Goal: Obtain resource: Download file/media

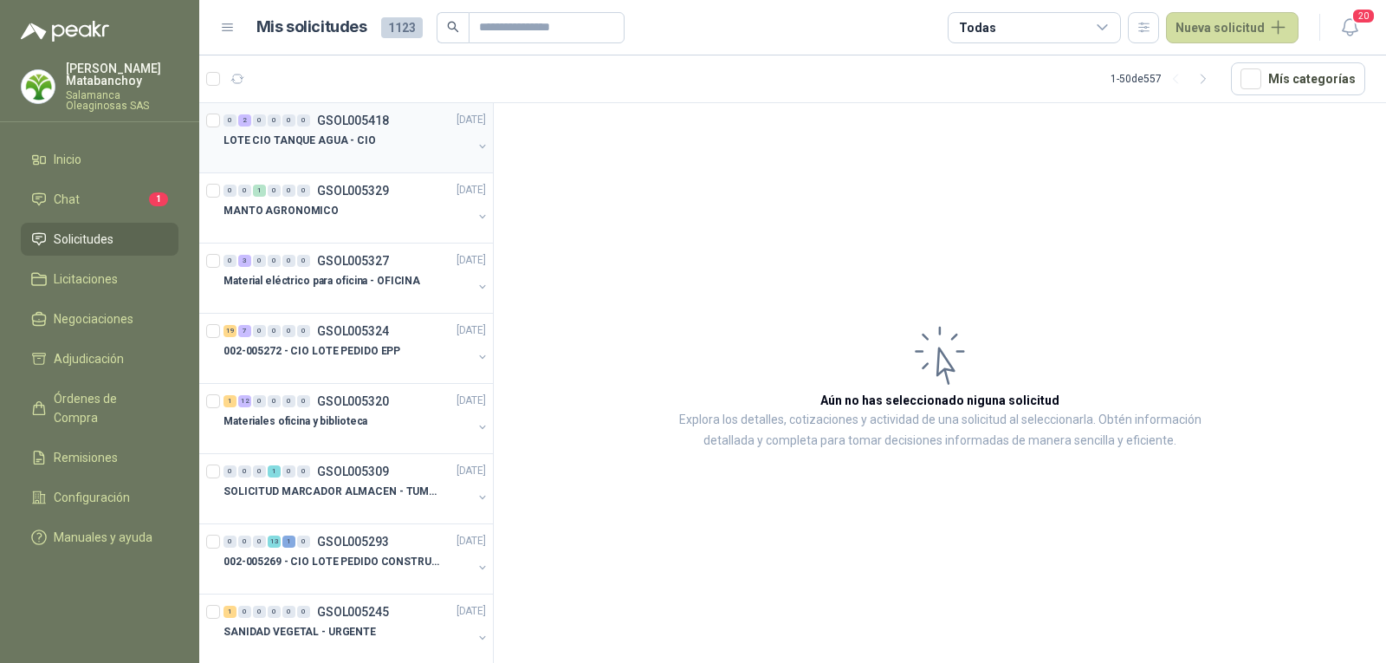
click at [341, 136] on p "LOTE CIO TANQUE AGUA - CIO" at bounding box center [300, 141] width 152 height 16
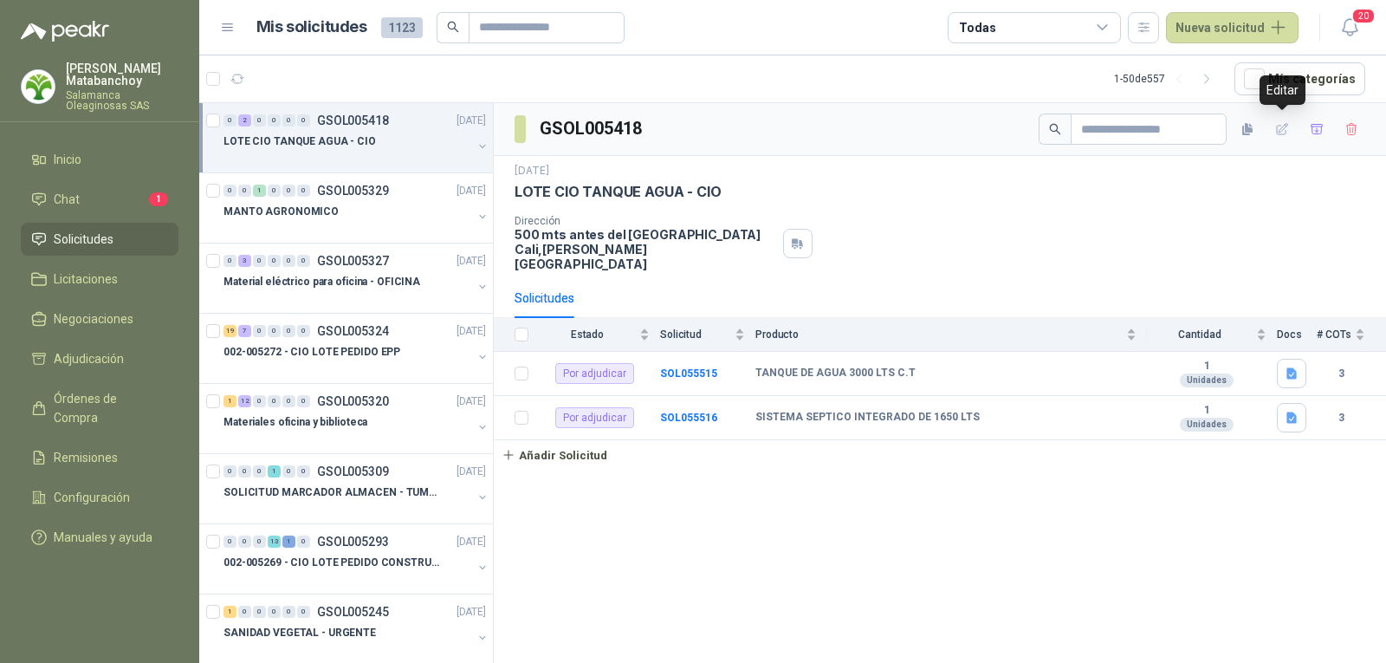
drag, startPoint x: 1314, startPoint y: 136, endPoint x: 1176, endPoint y: 155, distance: 139.1
click at [1314, 136] on icon "button" at bounding box center [1317, 129] width 15 height 15
click at [136, 356] on li "Adjudicación 2" at bounding box center [99, 358] width 137 height 19
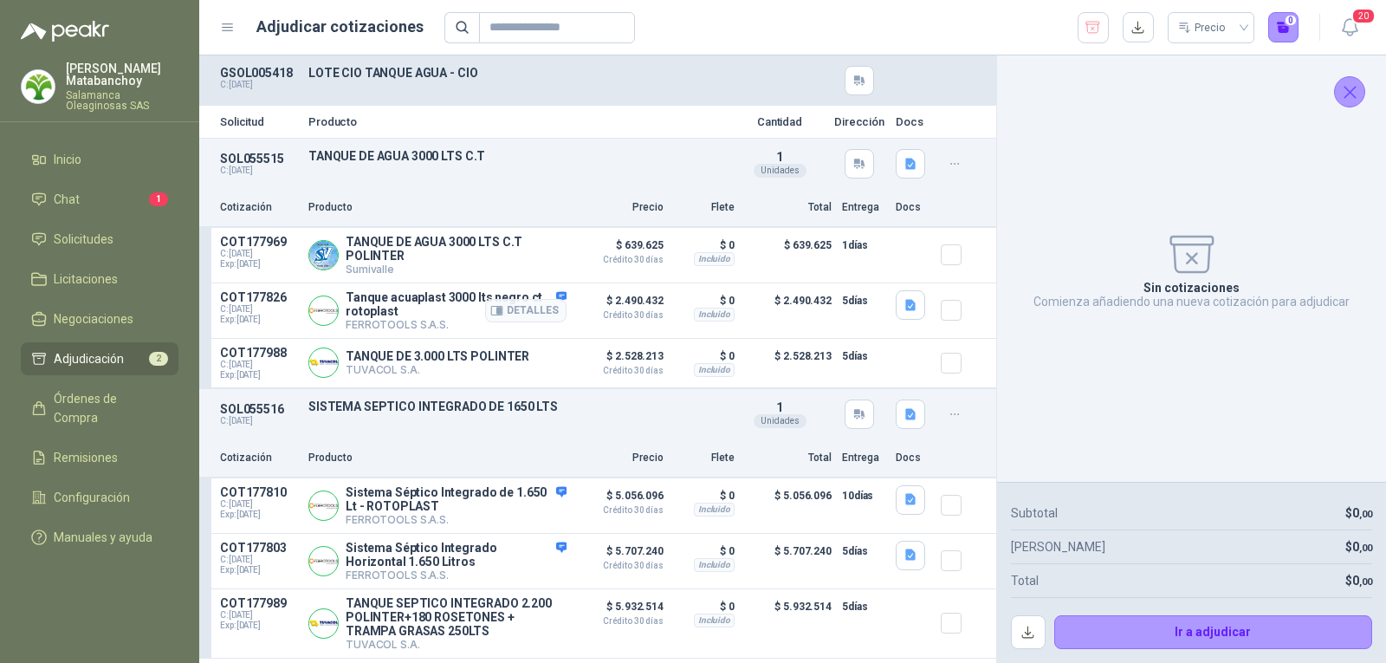
scroll to position [6, 0]
click at [904, 298] on icon "button" at bounding box center [911, 305] width 15 height 15
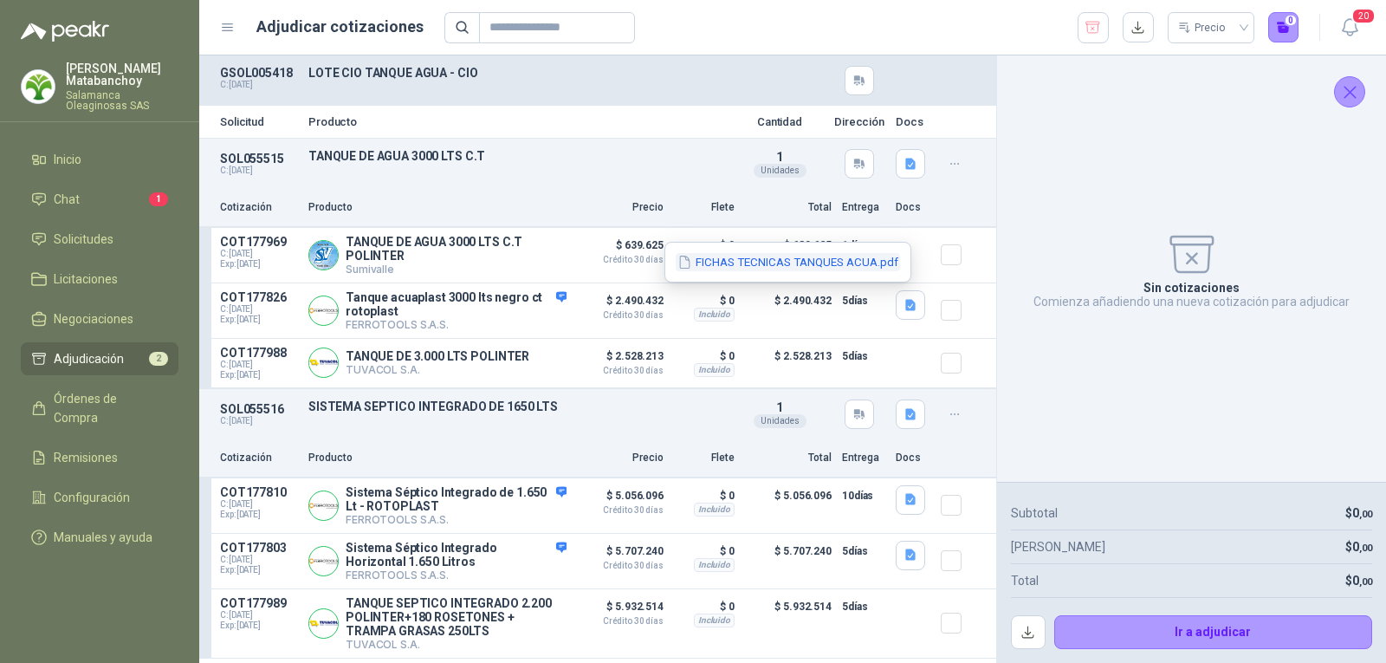
click at [837, 269] on button "FICHAS TECNICAS TANQUES ACUA.pdf" at bounding box center [788, 262] width 224 height 18
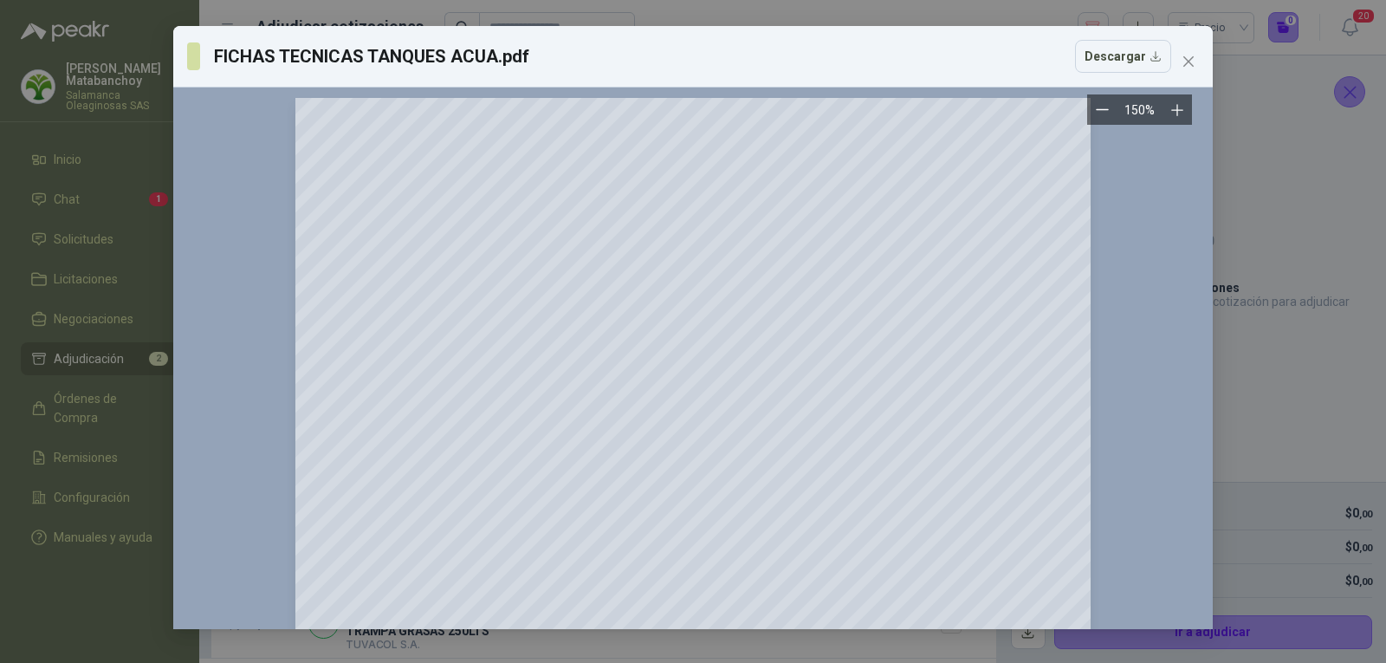
scroll to position [0, 0]
click at [1190, 57] on icon "close" at bounding box center [1189, 62] width 14 height 14
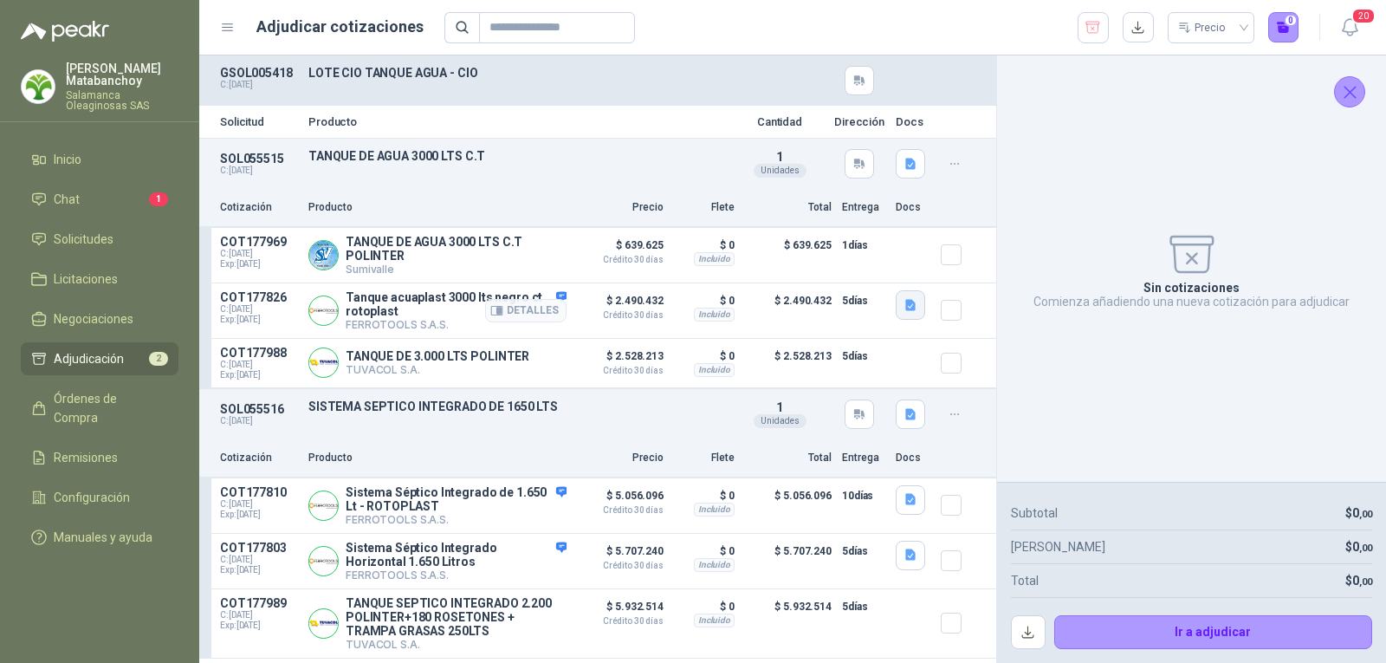
click at [896, 302] on button "button" at bounding box center [910, 304] width 29 height 29
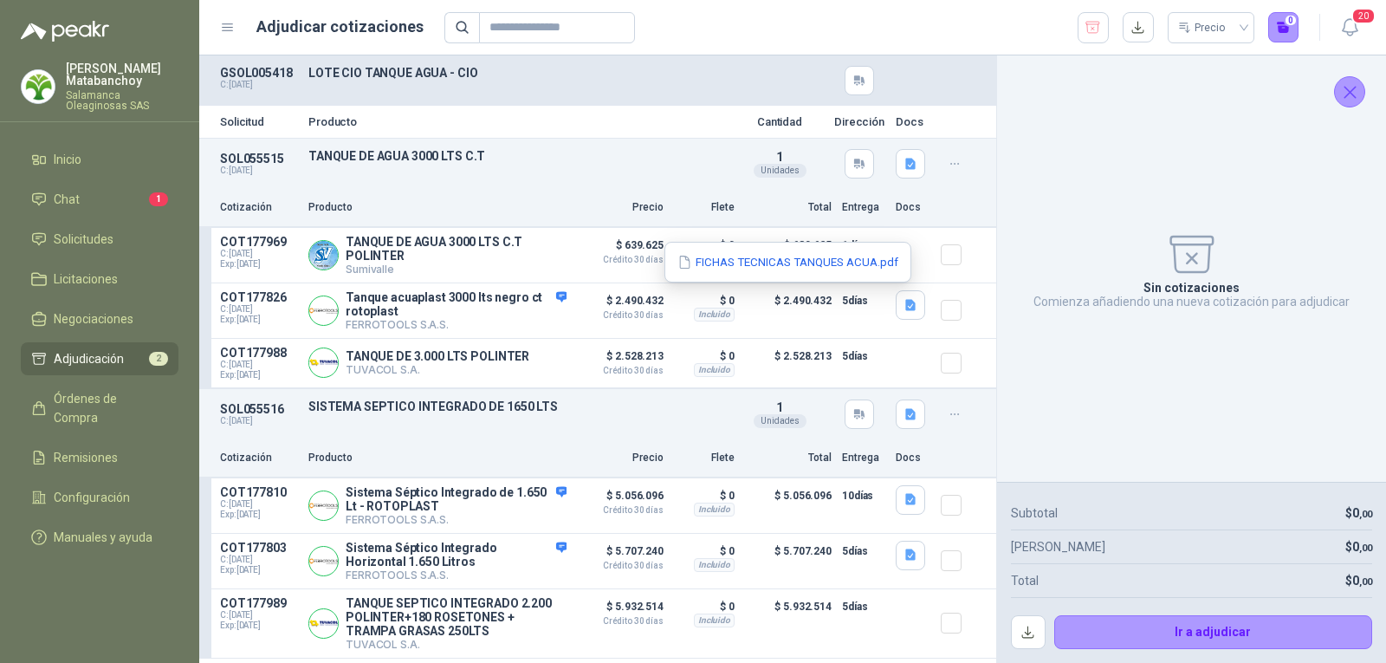
click at [838, 250] on div "FICHAS TECNICAS TANQUES ACUA.pdf" at bounding box center [788, 262] width 247 height 41
click at [840, 263] on button "FICHAS TECNICAS TANQUES ACUA.pdf" at bounding box center [788, 262] width 224 height 18
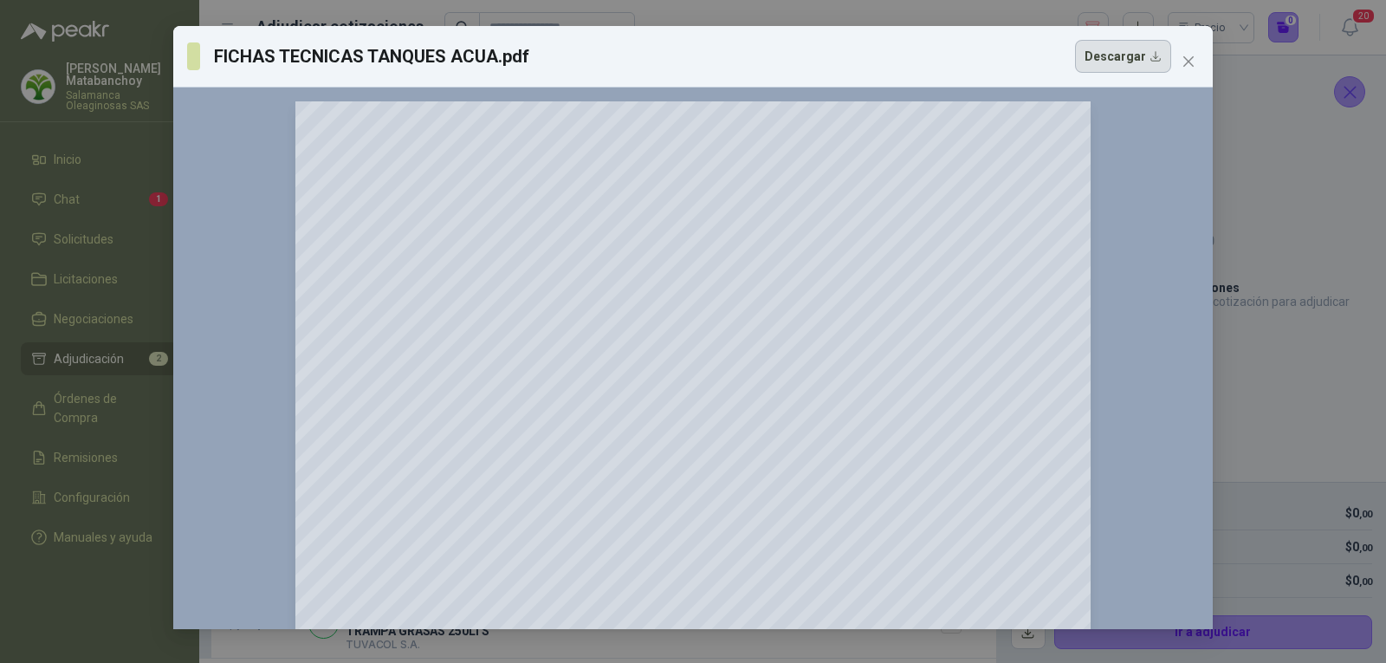
click at [1132, 59] on button "Descargar" at bounding box center [1123, 56] width 96 height 33
click at [1190, 58] on icon "close" at bounding box center [1189, 62] width 14 height 14
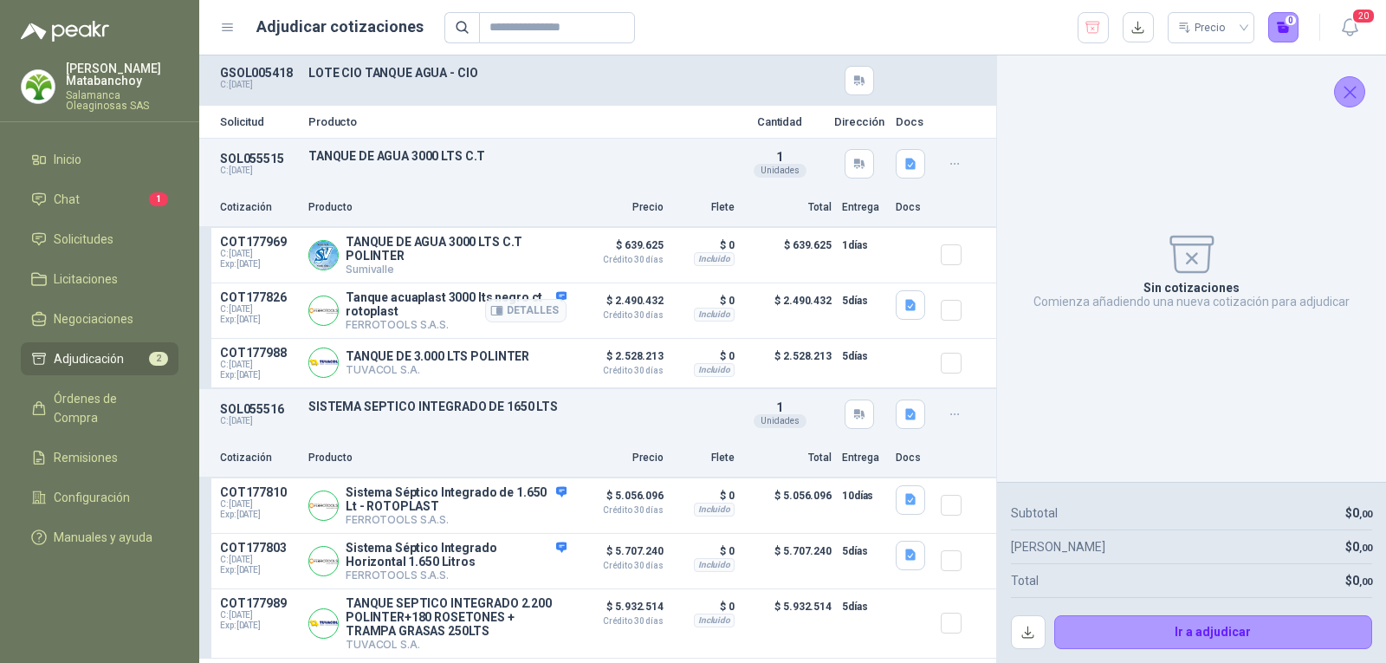
click at [422, 318] on p "FERROTOOLS S.A.S." at bounding box center [456, 324] width 221 height 13
copy div "FERROTOOLS S.A.S."
click at [418, 290] on p "Tanque acuaplast 3000 lts negro ct rotoplast" at bounding box center [456, 304] width 221 height 28
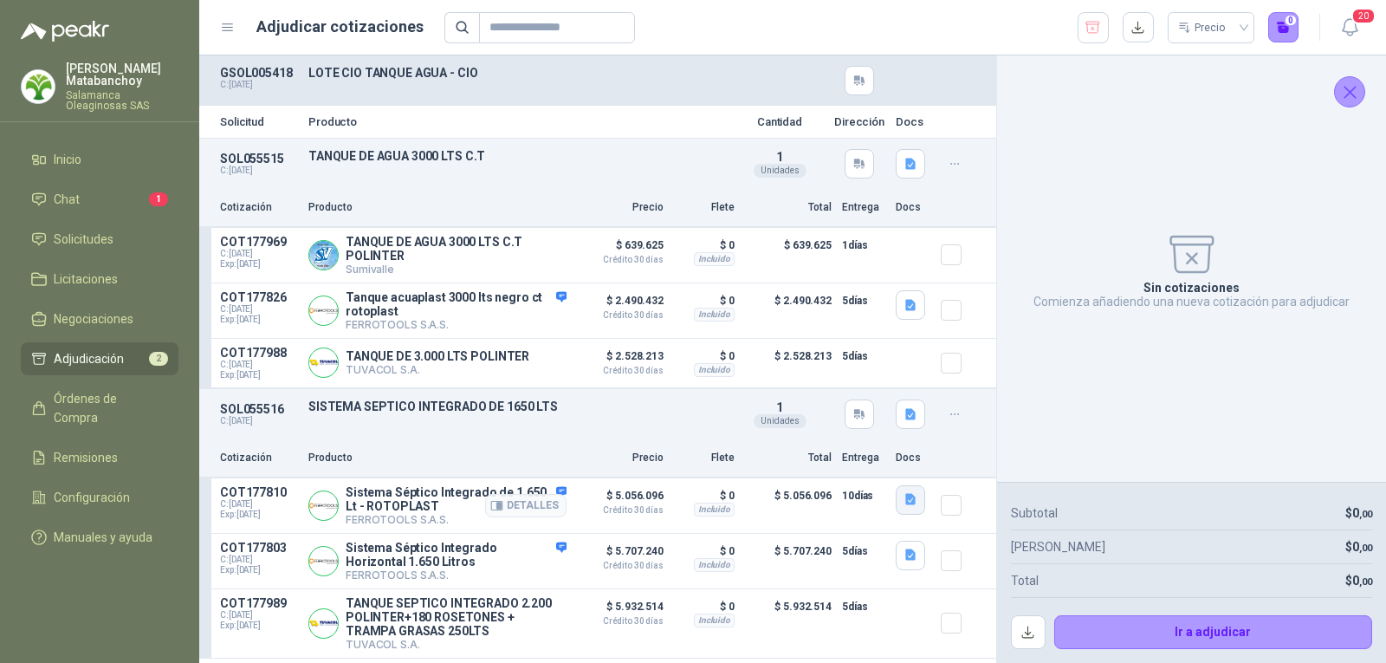
click at [905, 497] on icon "button" at bounding box center [910, 499] width 10 height 11
click at [830, 457] on button "SISTEMAS SEPTICOS INTEGRADOS_compressed (1).pdf" at bounding box center [745, 460] width 309 height 18
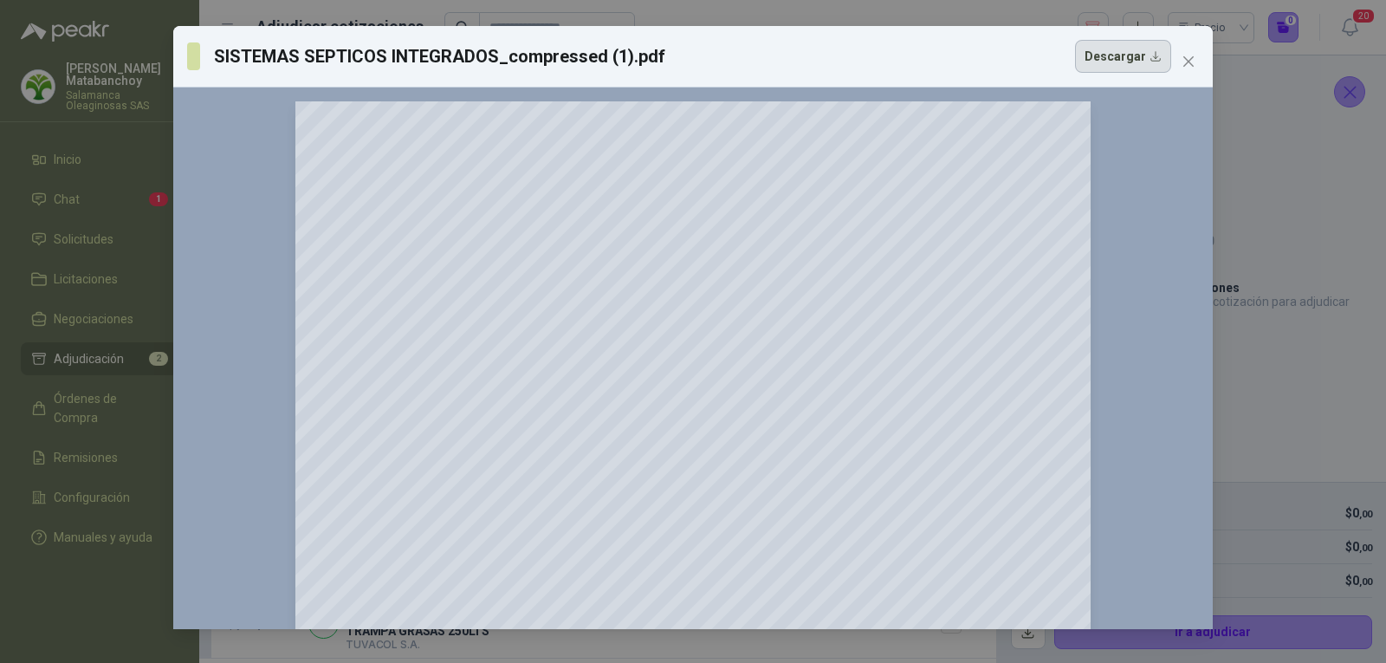
click at [1121, 61] on button "Descargar" at bounding box center [1123, 56] width 96 height 33
click at [1186, 64] on icon "close" at bounding box center [1189, 61] width 10 height 10
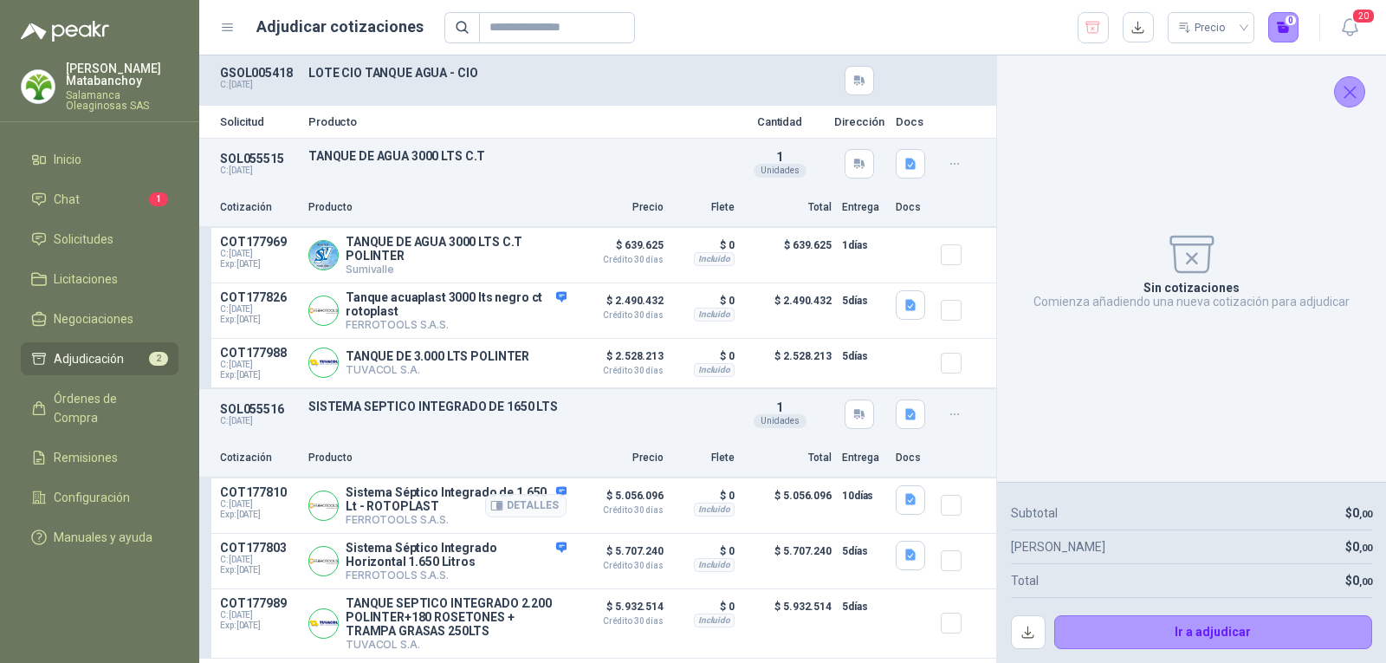
click at [412, 520] on p "FERROTOOLS S.A.S." at bounding box center [456, 519] width 221 height 13
copy div "FERROTOOLS S.A.S."
click at [904, 550] on icon "button" at bounding box center [911, 555] width 15 height 15
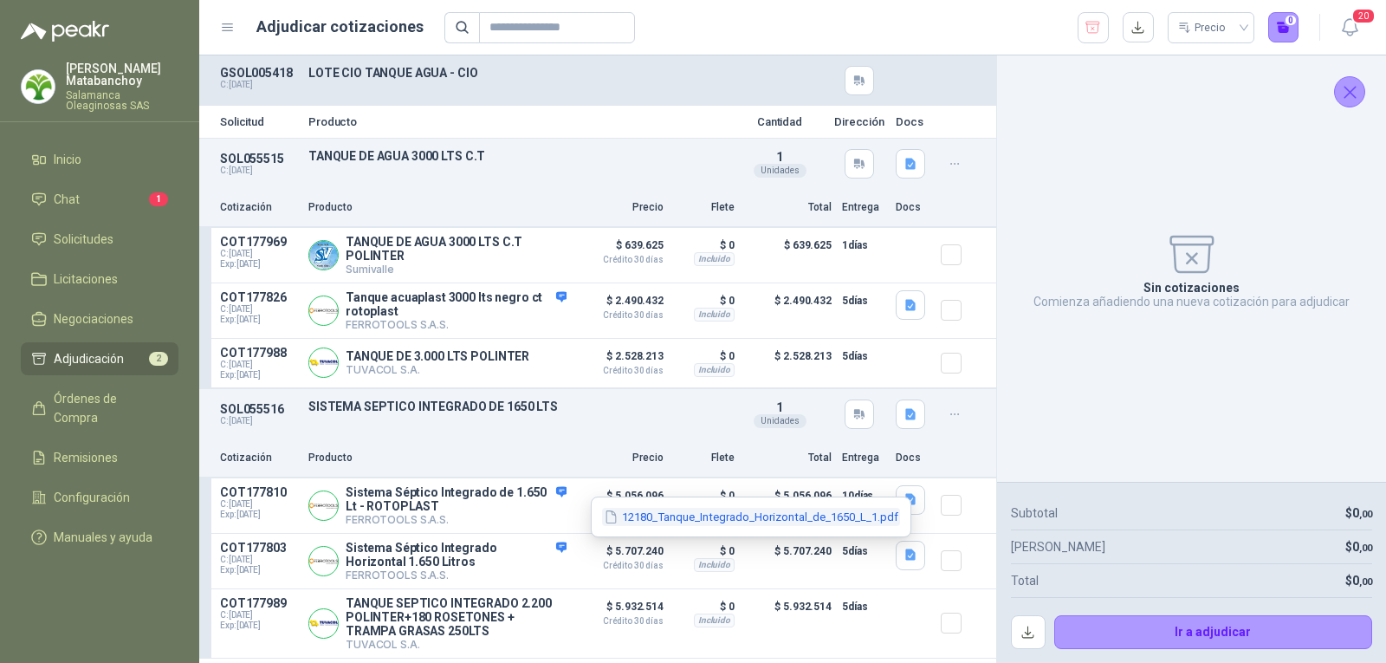
click at [850, 510] on button "12180_Tanque_Integrado_Horizontal_de_1650_L_1.pdf" at bounding box center [751, 517] width 298 height 18
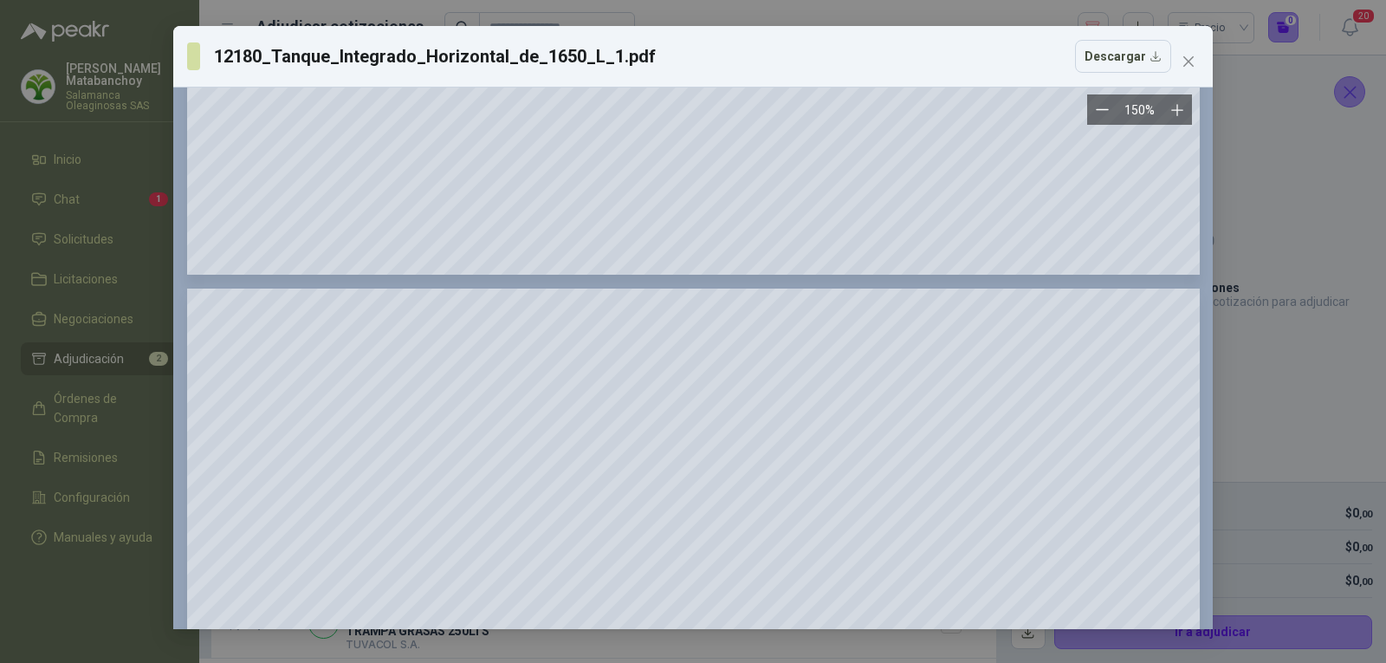
scroll to position [1846, 0]
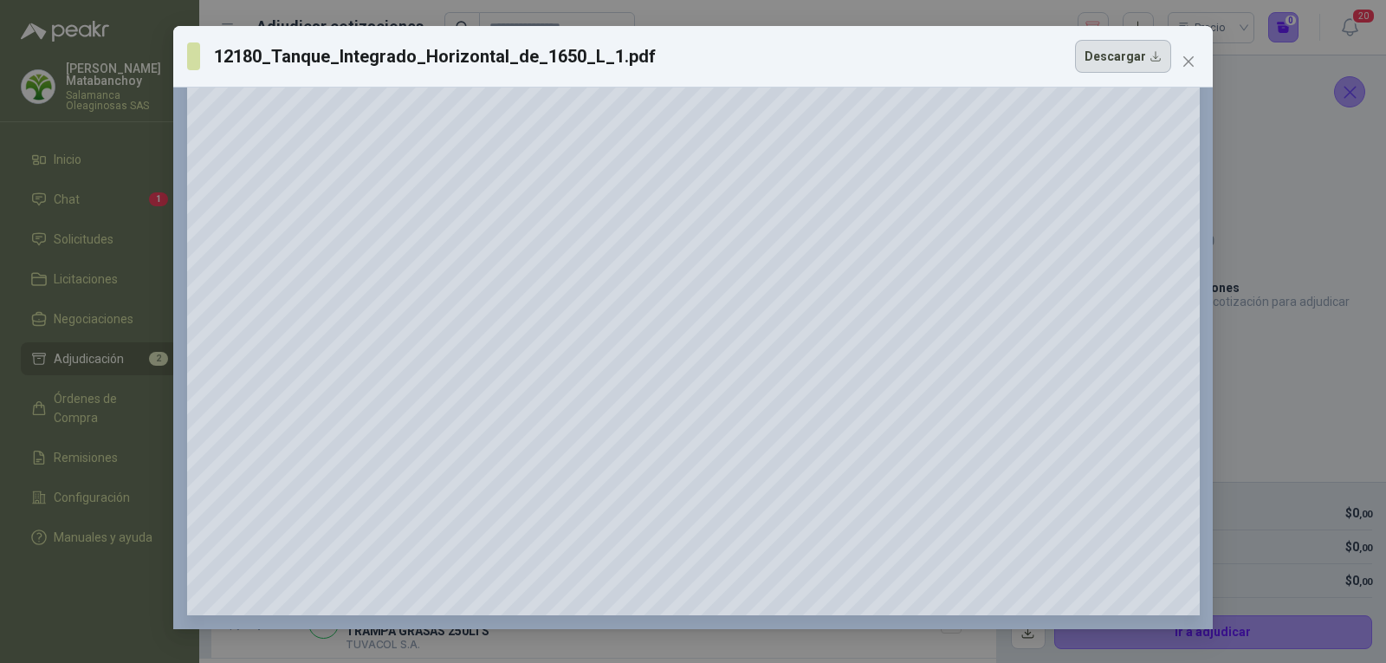
click at [1132, 61] on button "Descargar" at bounding box center [1123, 56] width 96 height 33
click at [1178, 55] on span "Close" at bounding box center [1189, 62] width 28 height 14
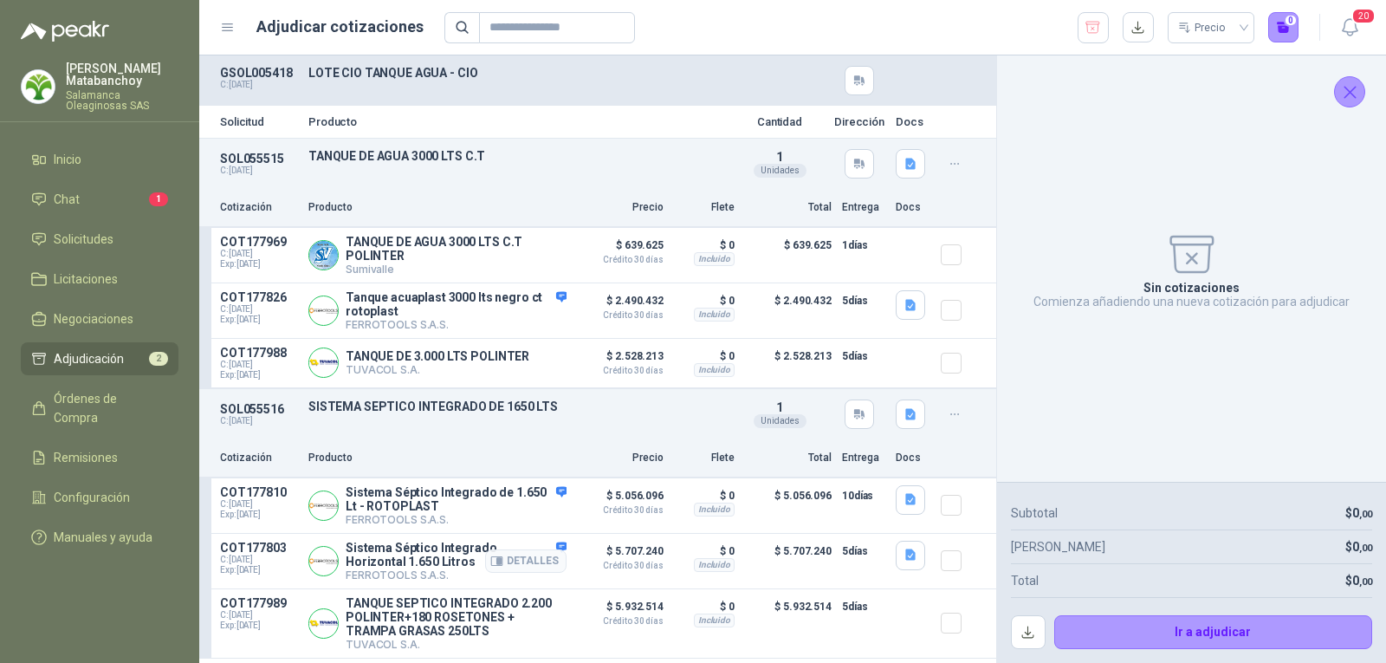
click at [431, 571] on p "FERROTOOLS S.A.S." at bounding box center [456, 574] width 221 height 13
copy div "FERROTOOLS S.A.S."
click at [431, 571] on p "FERROTOOLS S.A.S." at bounding box center [456, 574] width 221 height 13
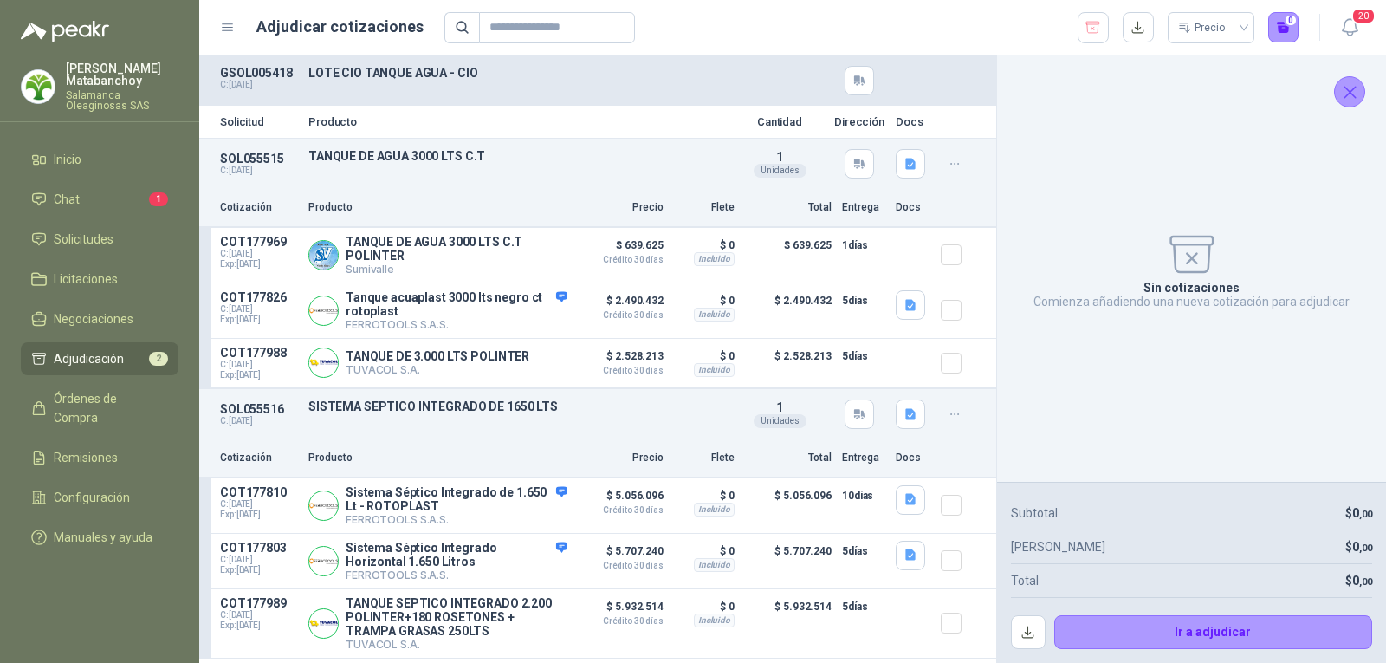
click at [1084, 20] on button "button" at bounding box center [1093, 27] width 31 height 31
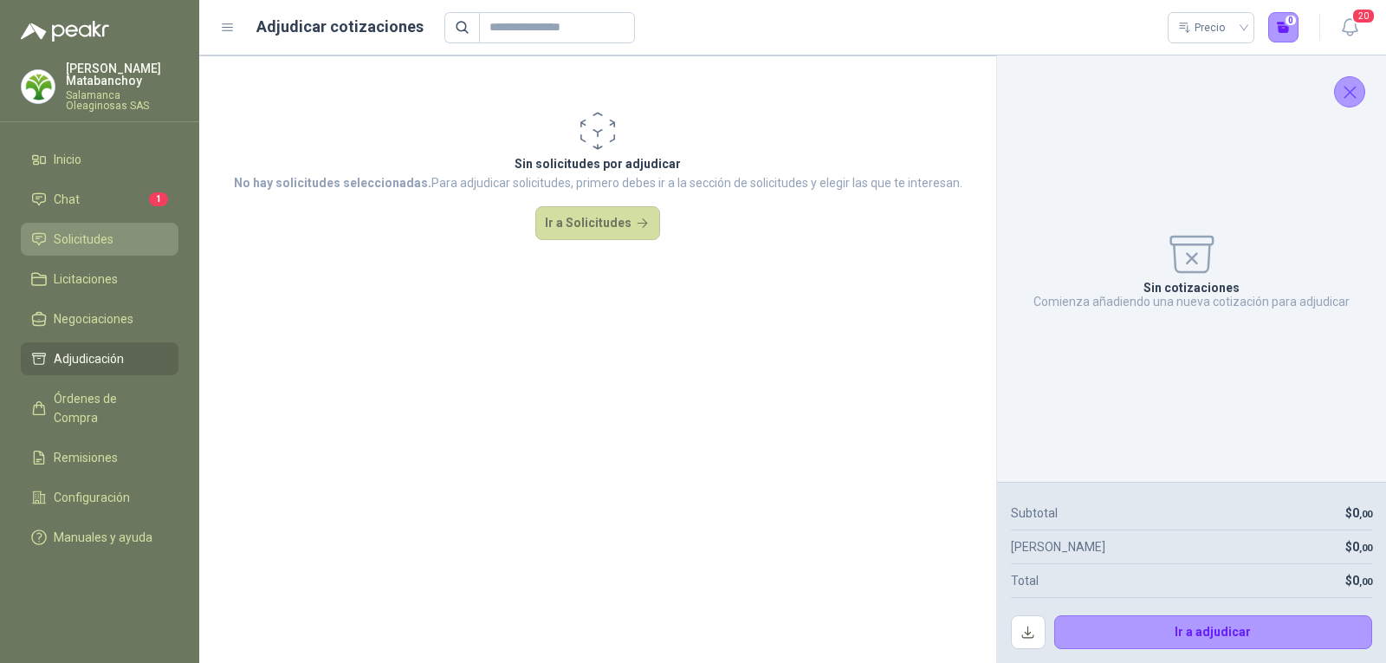
click at [62, 241] on span "Solicitudes" at bounding box center [84, 239] width 60 height 19
